Goal: Find contact information: Find contact information

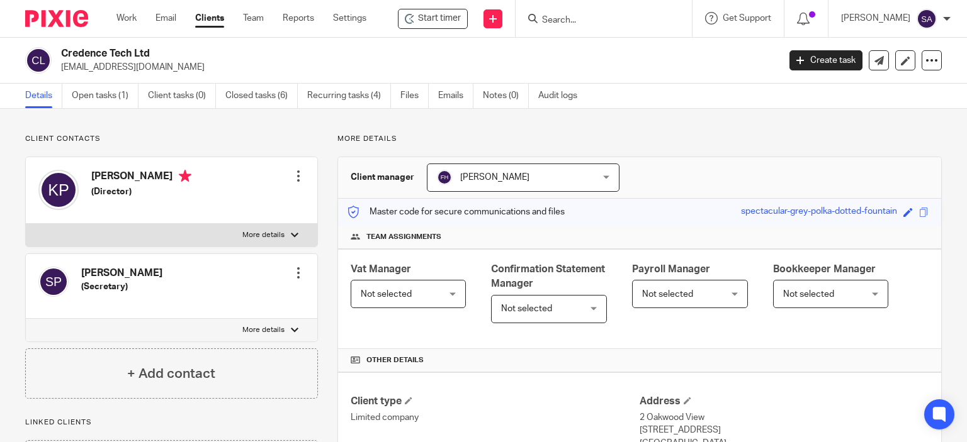
click at [577, 20] on input "Search" at bounding box center [597, 20] width 113 height 11
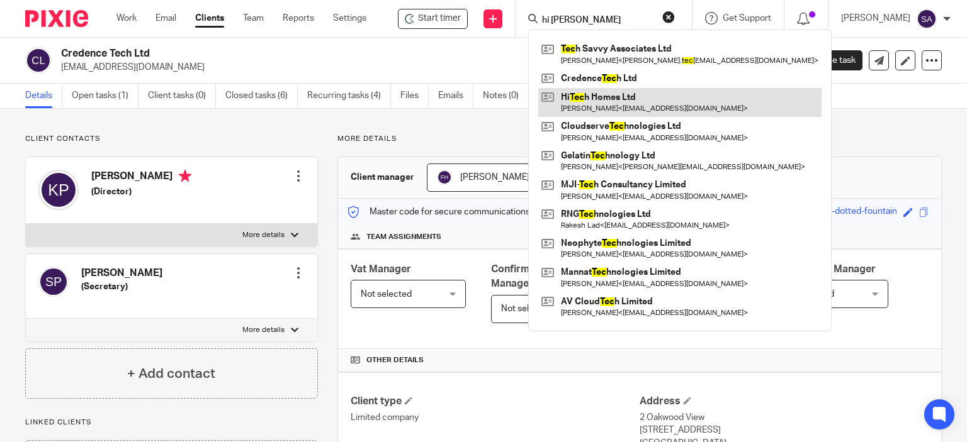
type input "hi Tec"
click at [627, 99] on link at bounding box center [679, 102] width 283 height 29
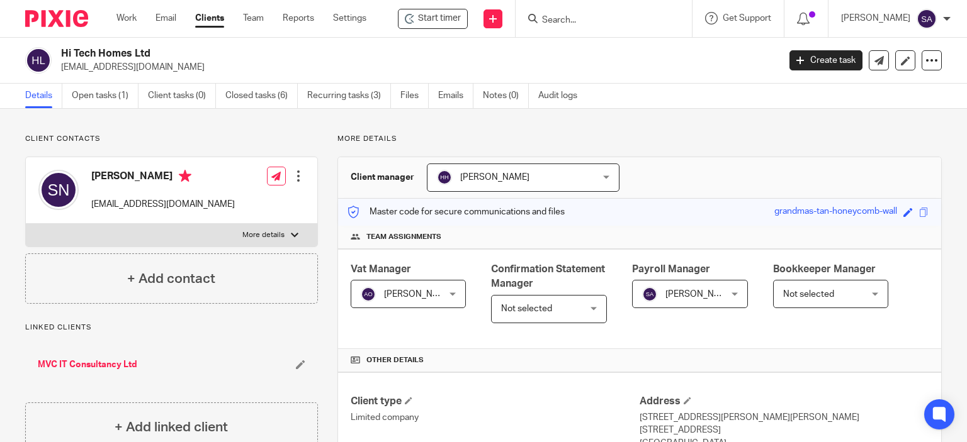
click at [79, 361] on link "MVC IT Consultancy Ltd" at bounding box center [87, 365] width 99 height 13
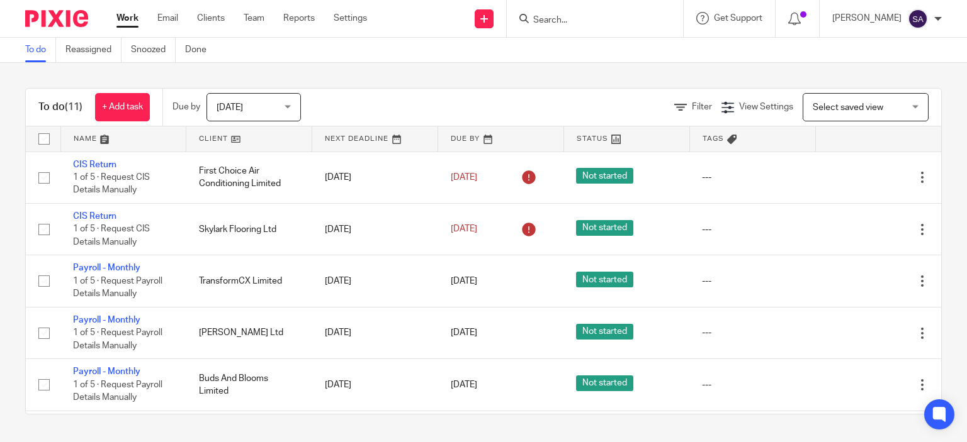
click at [566, 22] on input "Search" at bounding box center [588, 20] width 113 height 11
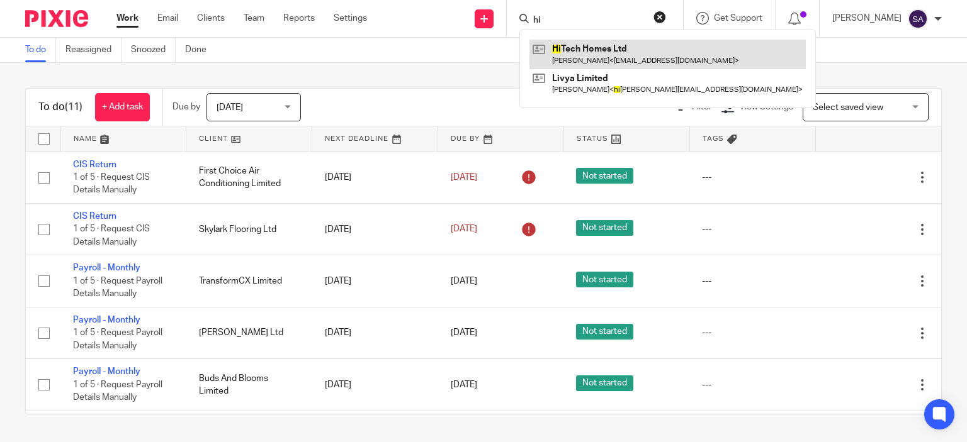
type input "hi"
click at [597, 47] on link at bounding box center [667, 54] width 276 height 29
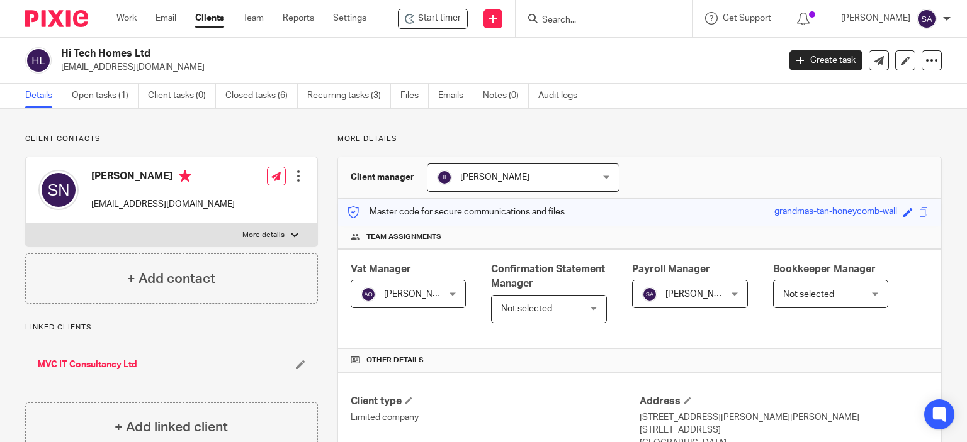
drag, startPoint x: 159, startPoint y: 70, endPoint x: 60, endPoint y: 69, distance: 98.8
click at [60, 69] on div "Hi Tech Homes Ltd shan75@hotmail.co.uk" at bounding box center [397, 60] width 745 height 26
copy p "[EMAIL_ADDRESS][DOMAIN_NAME]"
click at [559, 20] on input "Search" at bounding box center [597, 20] width 113 height 11
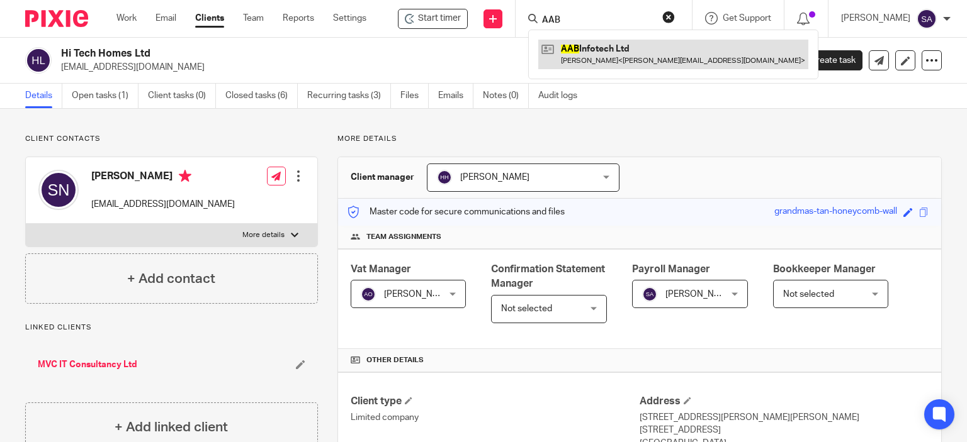
type input "AAB"
click at [617, 58] on link at bounding box center [673, 54] width 270 height 29
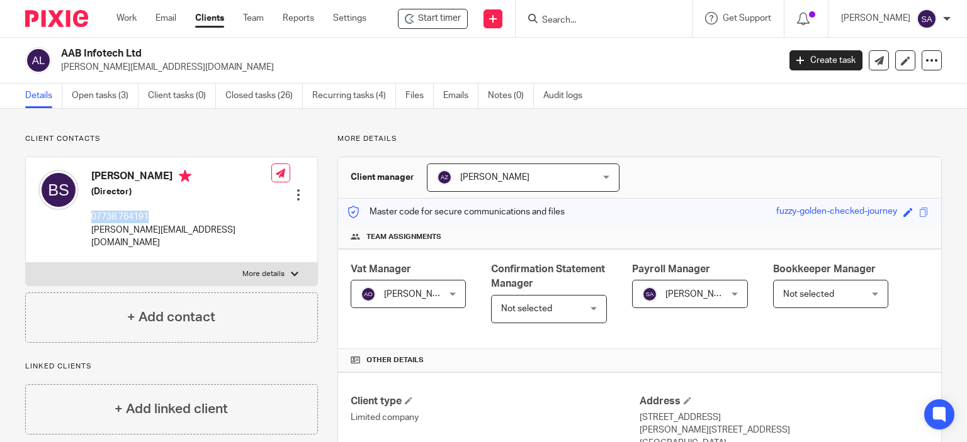
drag, startPoint x: 156, startPoint y: 217, endPoint x: 86, endPoint y: 218, distance: 69.9
click at [87, 218] on div "[PERSON_NAME] (Director) 07738 764191 [PERSON_NAME][EMAIL_ADDRESS][DOMAIN_NAME]" at bounding box center [154, 210] width 233 height 92
copy p "07738 764191"
